Goal: Information Seeking & Learning: Learn about a topic

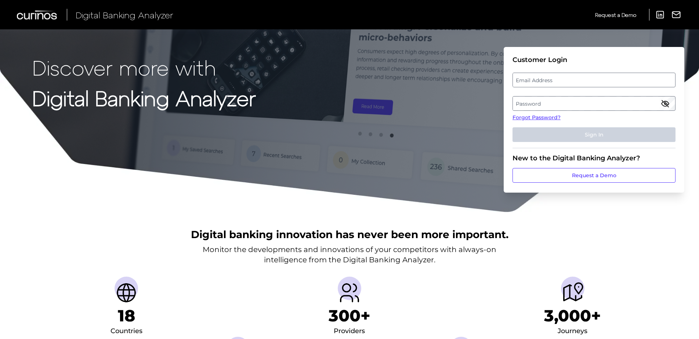
click at [528, 78] on label "Email Address" at bounding box center [594, 79] width 162 height 13
click at [528, 78] on input "email" at bounding box center [594, 80] width 163 height 15
click at [562, 55] on form "Customer Login Email Address Password Forgot Password? Sign In New to the Digit…" at bounding box center [594, 120] width 181 height 146
click at [561, 84] on label "Email Address" at bounding box center [594, 79] width 162 height 13
click at [561, 84] on input "email" at bounding box center [594, 80] width 163 height 15
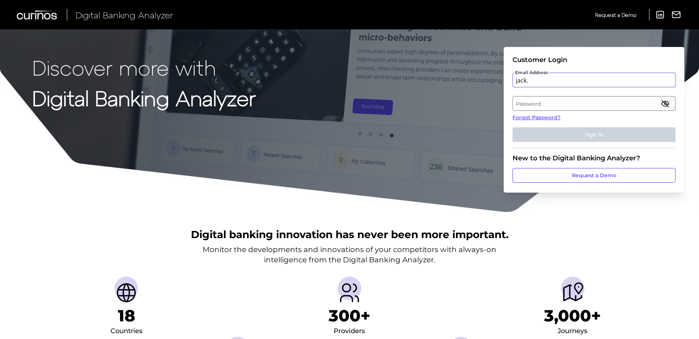
type input "[PERSON_NAME][EMAIL_ADDRESS][PERSON_NAME][DOMAIN_NAME]"
click at [562, 101] on label "Password" at bounding box center [594, 103] width 162 height 13
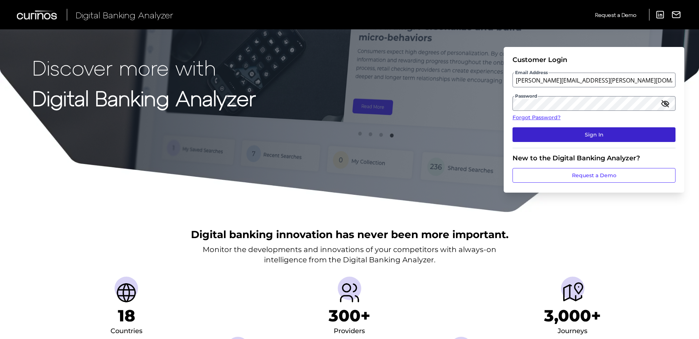
click at [586, 136] on button "Sign In" at bounding box center [594, 134] width 163 height 15
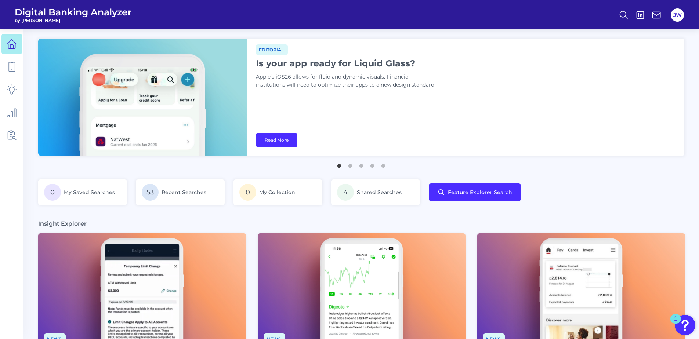
click at [568, 153] on div "Editorial Is your app ready for Liquid Glass? Apple’s iOS26 allows for fluid an…" at bounding box center [465, 98] width 437 height 118
click at [16, 69] on icon at bounding box center [12, 67] width 10 height 10
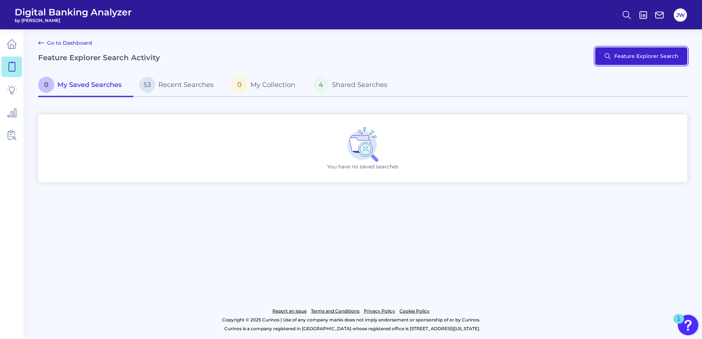
click at [647, 55] on button "Feature Explorer Search" at bounding box center [641, 56] width 92 height 18
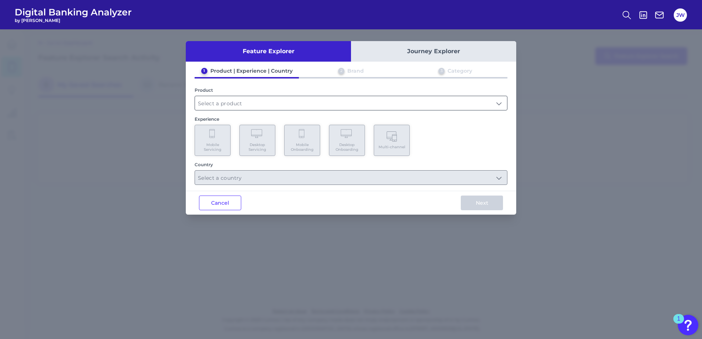
click at [325, 104] on input "text" at bounding box center [351, 103] width 312 height 14
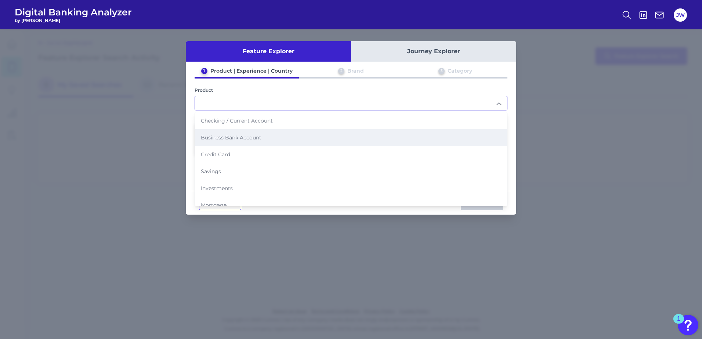
click at [285, 130] on li "Business Bank Account" at bounding box center [351, 137] width 312 height 17
type input "Business Bank Account"
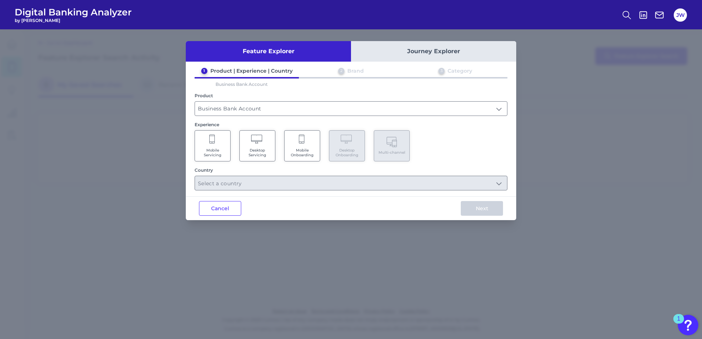
click at [295, 147] on Onboarding "Mobile Onboarding" at bounding box center [302, 145] width 36 height 31
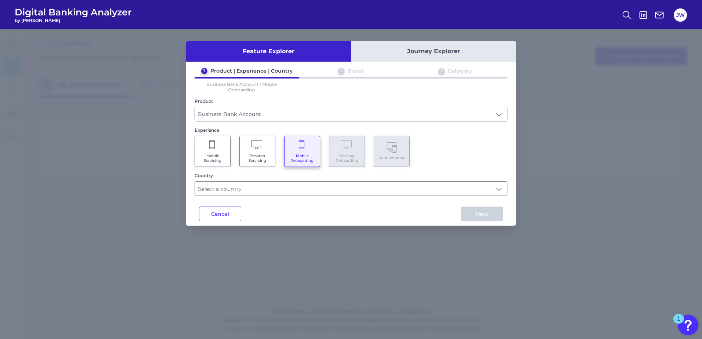
click at [457, 126] on div "1 Product | Experience | Country 2 Brand 3 Category Business Bank Account | Mob…" at bounding box center [351, 132] width 331 height 129
click at [302, 183] on input "text" at bounding box center [351, 189] width 312 height 14
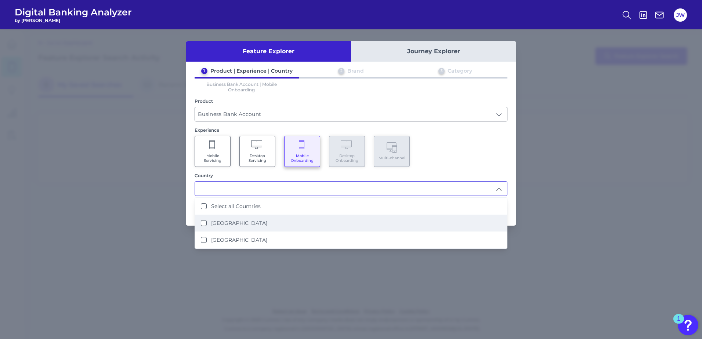
click at [234, 221] on label "[GEOGRAPHIC_DATA]" at bounding box center [239, 223] width 56 height 7
type input "[GEOGRAPHIC_DATA]"
click at [479, 155] on div "Mobile Servicing Desktop Servicing Mobile Onboarding Desktop Onboarding Multi-c…" at bounding box center [351, 151] width 313 height 31
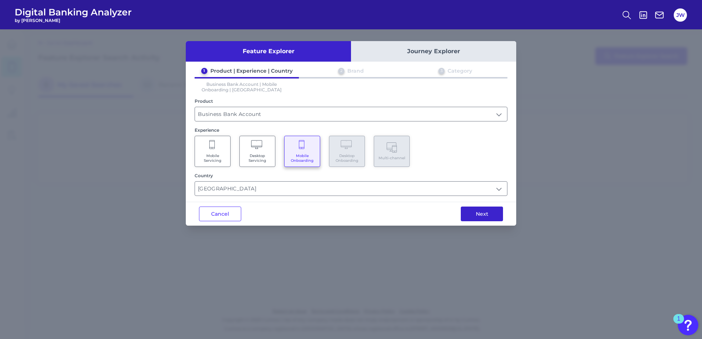
click at [494, 218] on button "Next" at bounding box center [482, 214] width 42 height 15
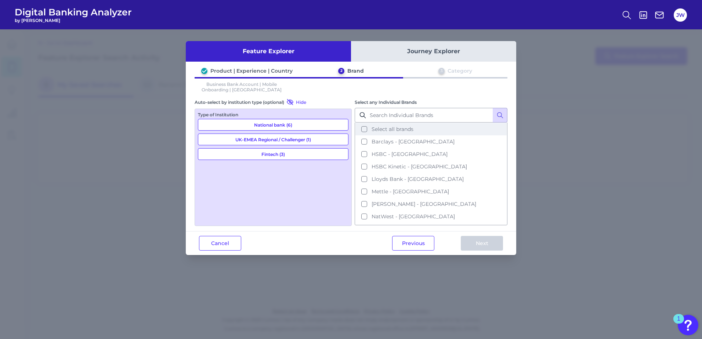
click at [392, 131] on span "Select all brands" at bounding box center [393, 129] width 42 height 7
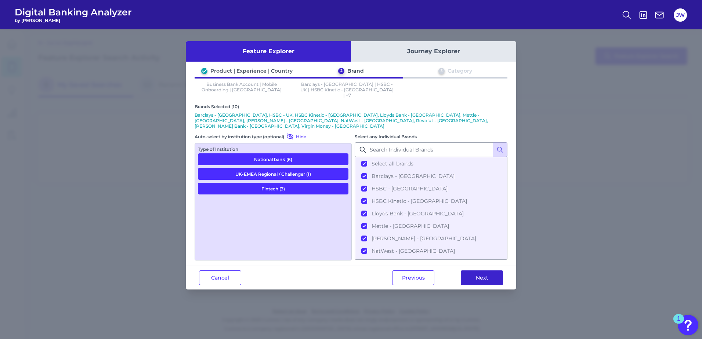
click at [484, 271] on button "Next" at bounding box center [482, 278] width 42 height 15
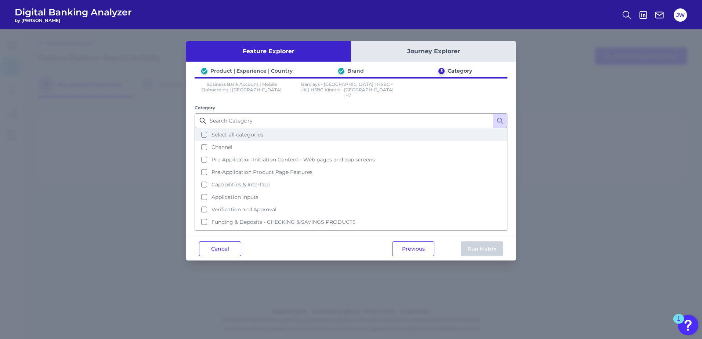
click at [271, 133] on button "Select all categories" at bounding box center [350, 135] width 311 height 12
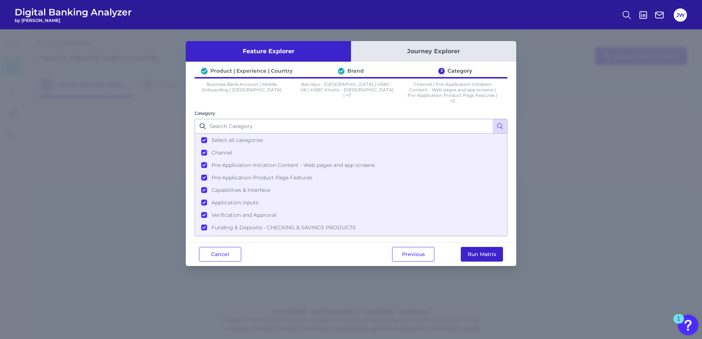
click at [486, 256] on button "Run Matrix" at bounding box center [482, 254] width 42 height 15
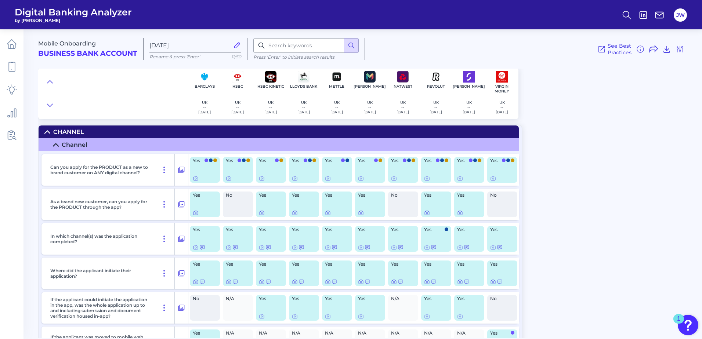
click at [113, 131] on summary "Channel" at bounding box center [279, 132] width 480 height 13
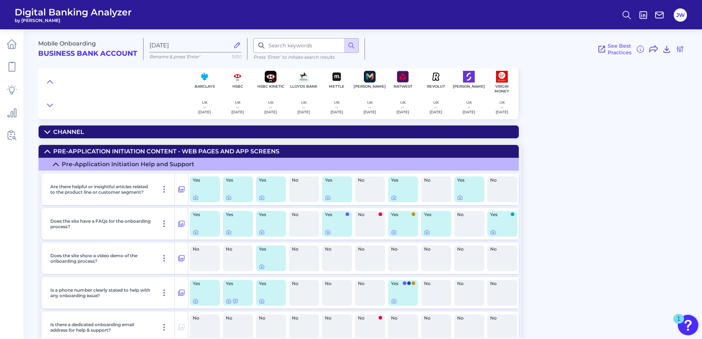
click at [105, 155] on summary "Pre-Application Initiation Content - Web pages and app screens" at bounding box center [279, 151] width 480 height 13
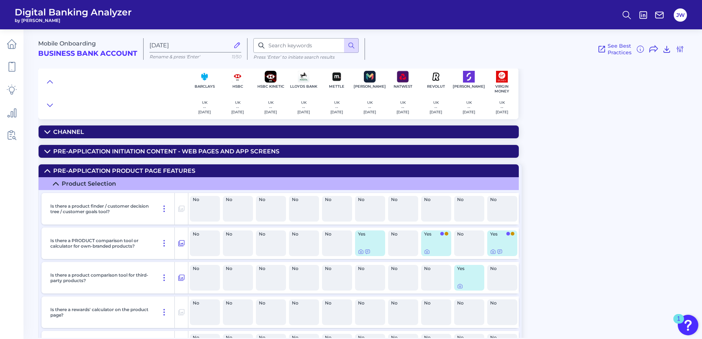
click at [116, 169] on div "Pre-Application Product Page Features" at bounding box center [124, 171] width 142 height 7
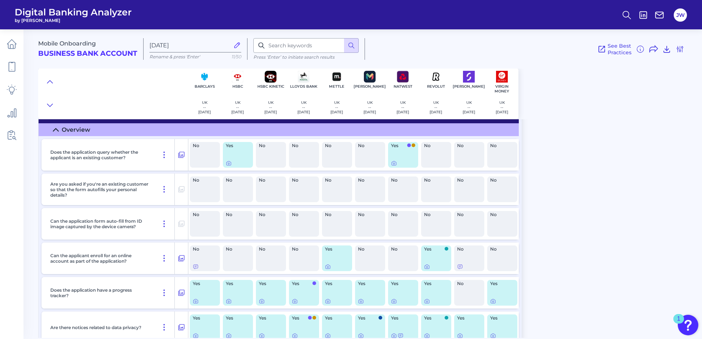
scroll to position [37, 0]
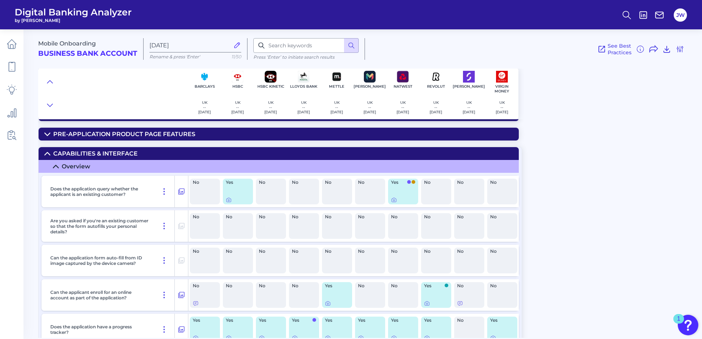
click at [98, 148] on summary "Capabilities & Interface" at bounding box center [279, 153] width 480 height 13
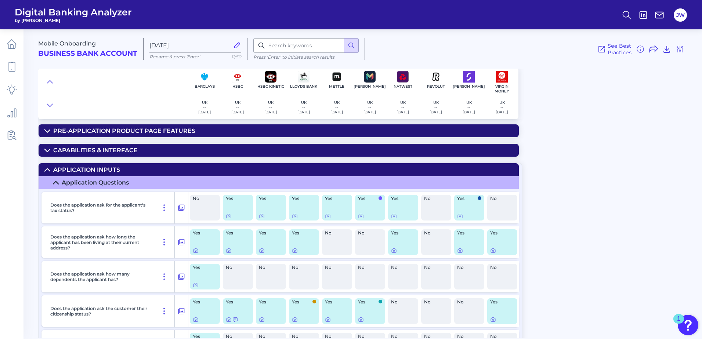
scroll to position [0, 0]
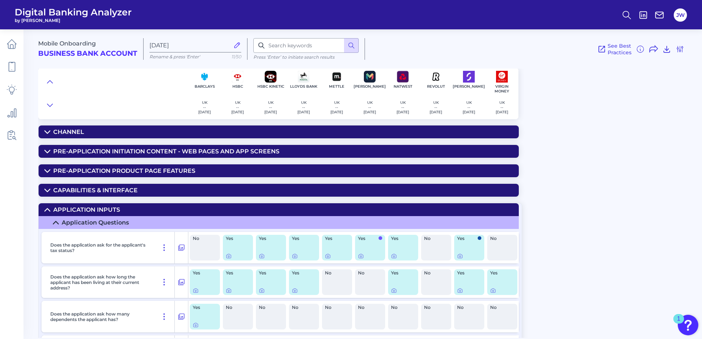
click at [107, 207] on div "Application inputs" at bounding box center [86, 209] width 67 height 7
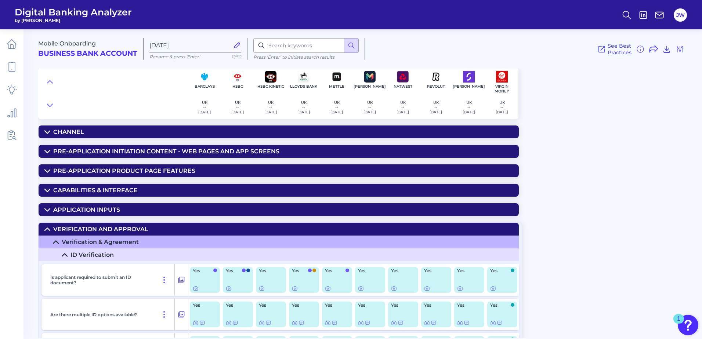
click at [111, 226] on div "Verification and Approval" at bounding box center [100, 229] width 95 height 7
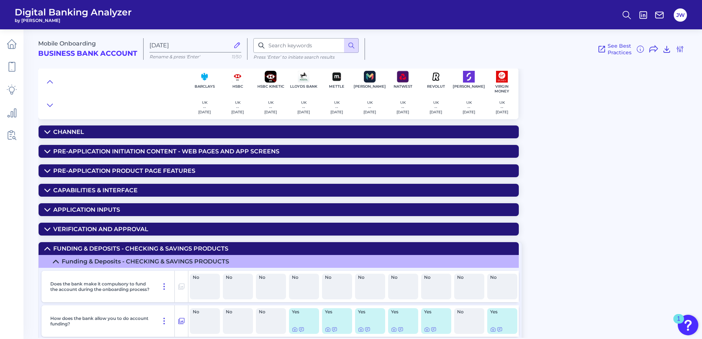
click at [106, 252] on div "Funding & Deposits - CHECKING & SAVINGS PRODUCTS" at bounding box center [140, 248] width 175 height 7
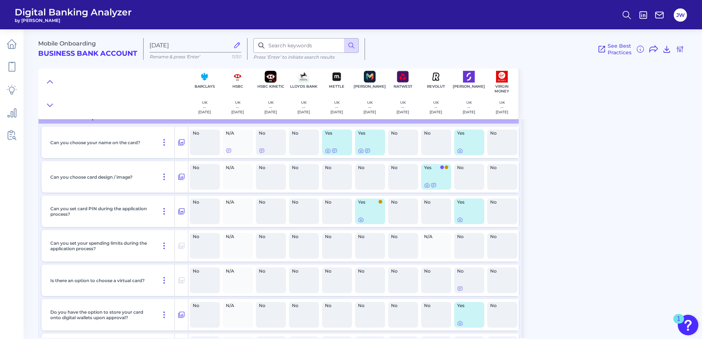
scroll to position [12, 0]
